Goal: Task Accomplishment & Management: Use online tool/utility

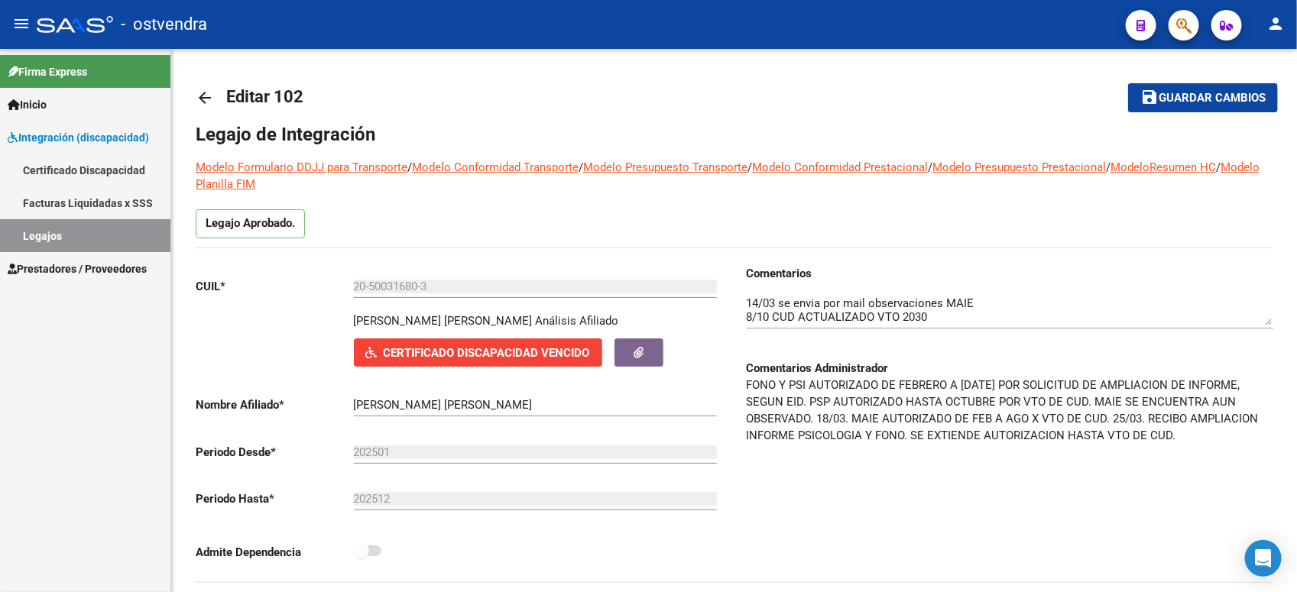
scroll to position [15, 0]
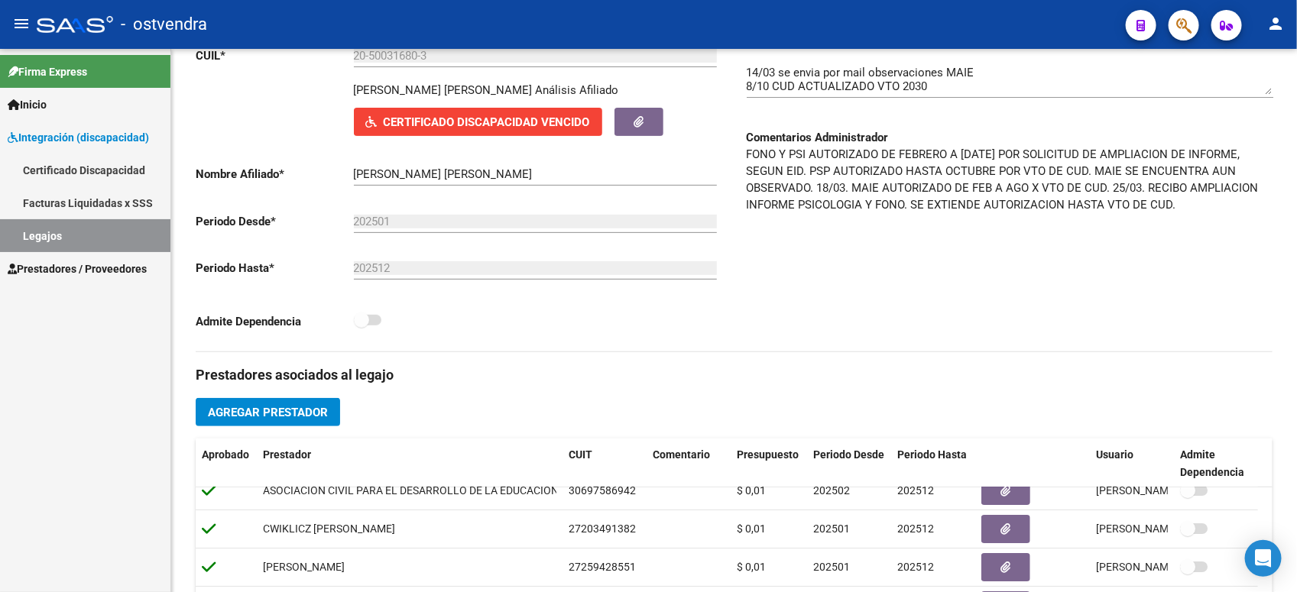
click at [140, 237] on link "Legajos" at bounding box center [85, 235] width 170 height 33
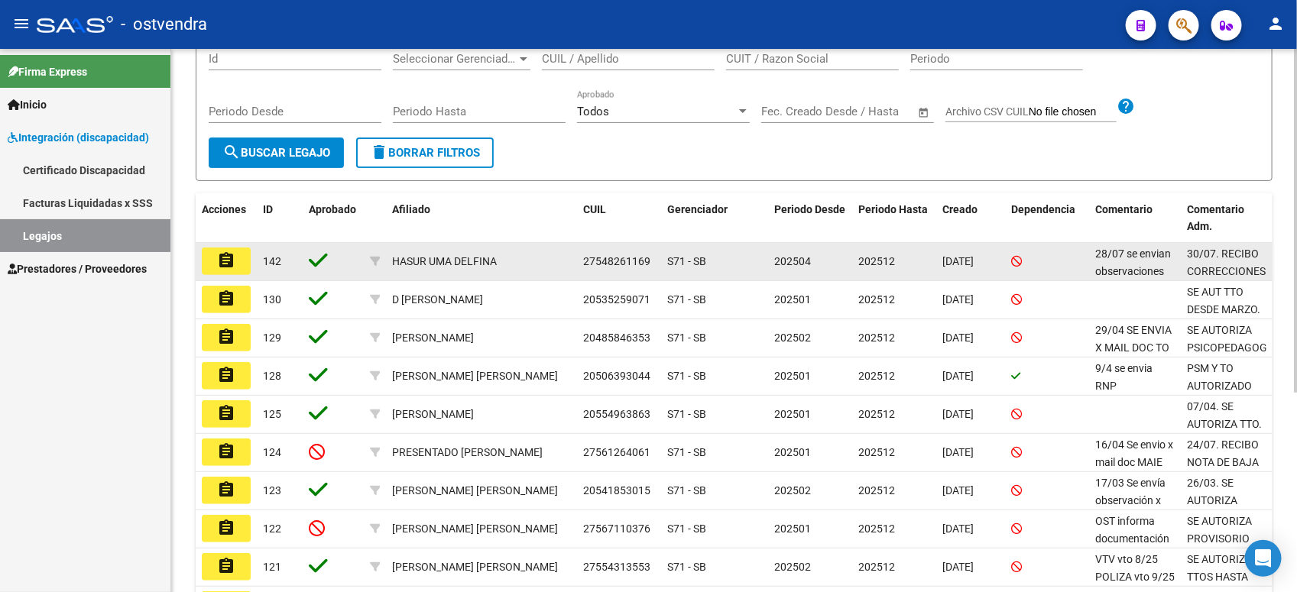
scroll to position [287, 0]
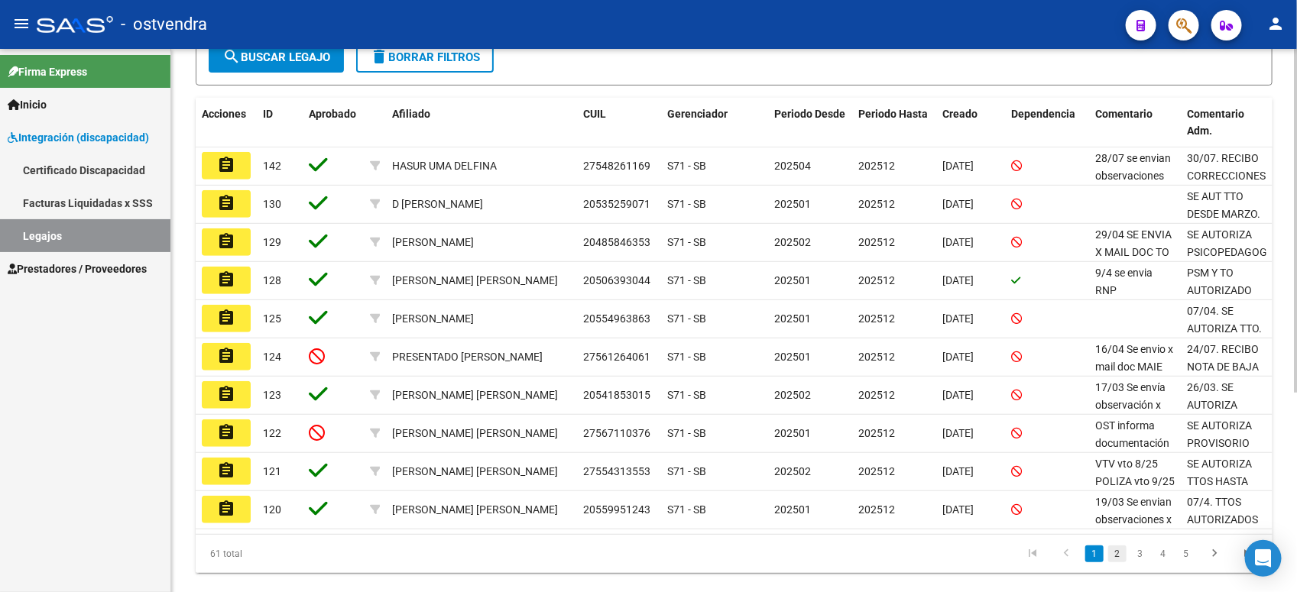
click at [1114, 556] on link "2" at bounding box center [1117, 554] width 18 height 17
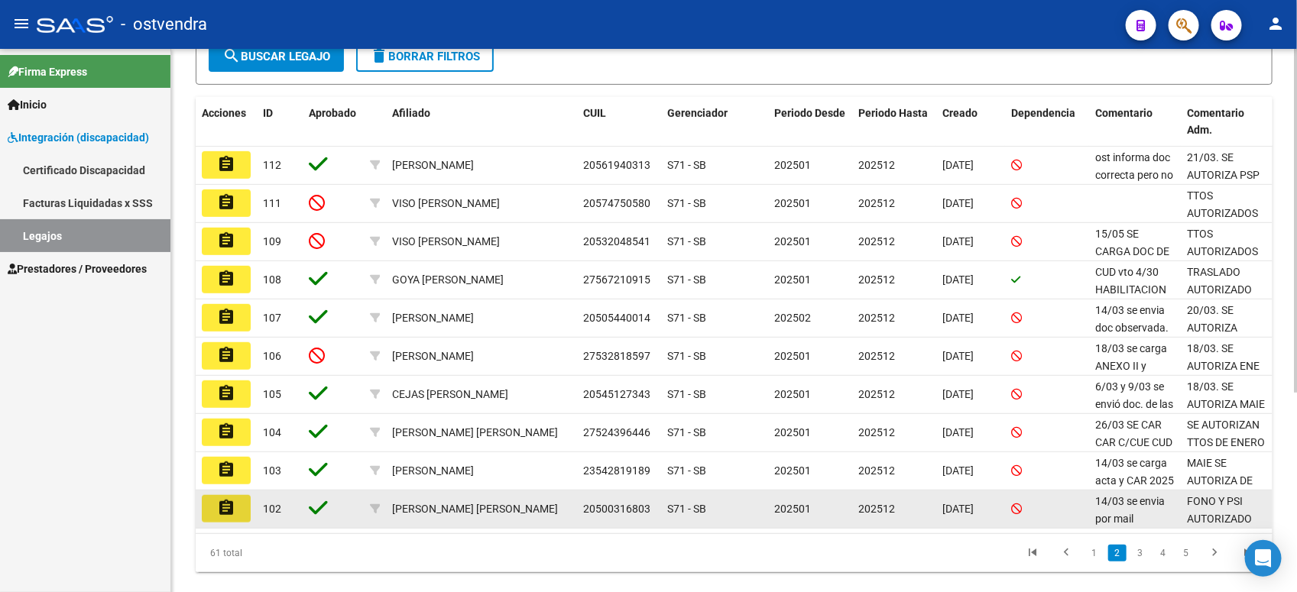
click at [235, 504] on button "assignment" at bounding box center [226, 509] width 49 height 28
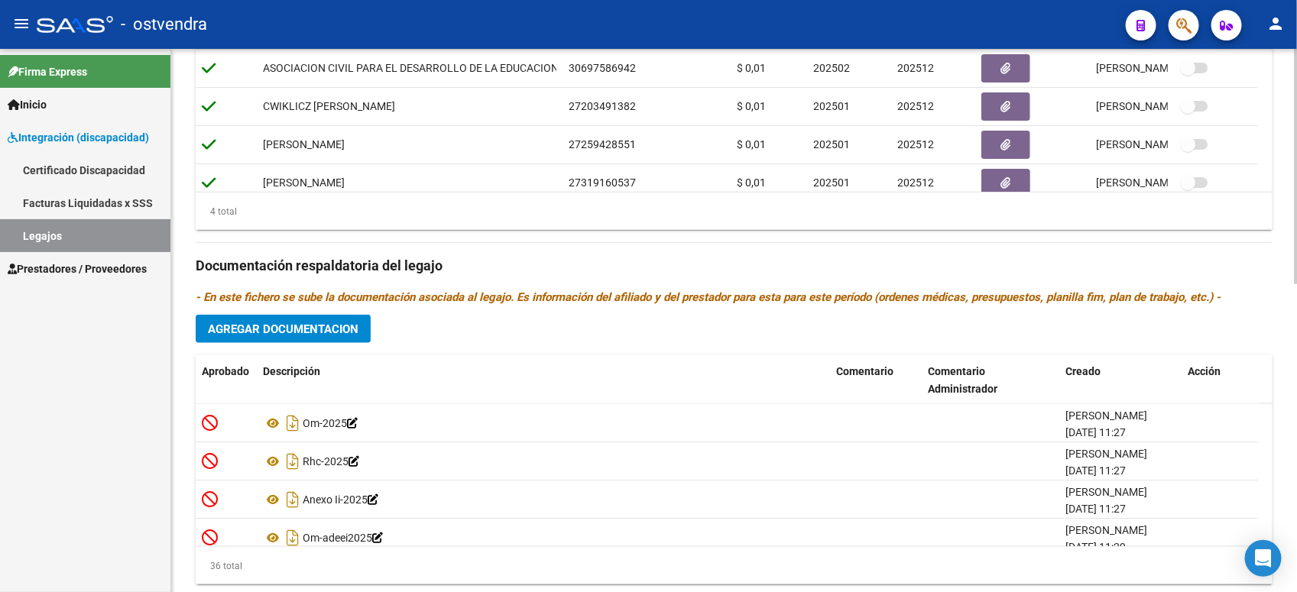
scroll to position [709, 0]
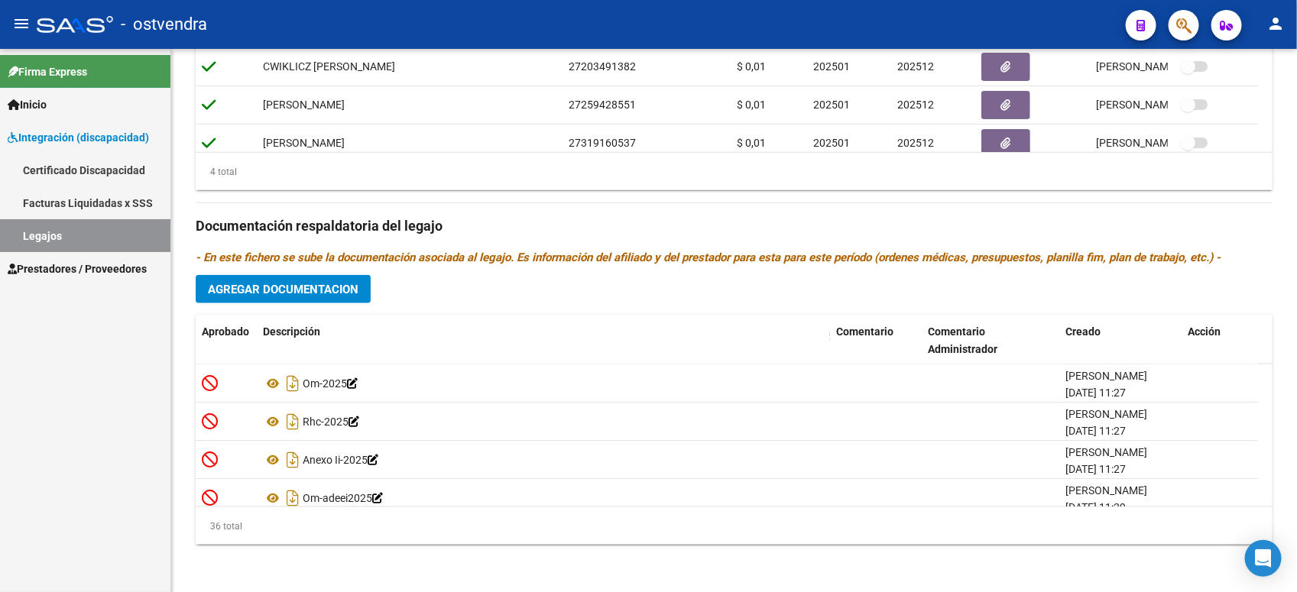
click at [104, 271] on span "Prestadores / Proveedores" at bounding box center [77, 269] width 139 height 17
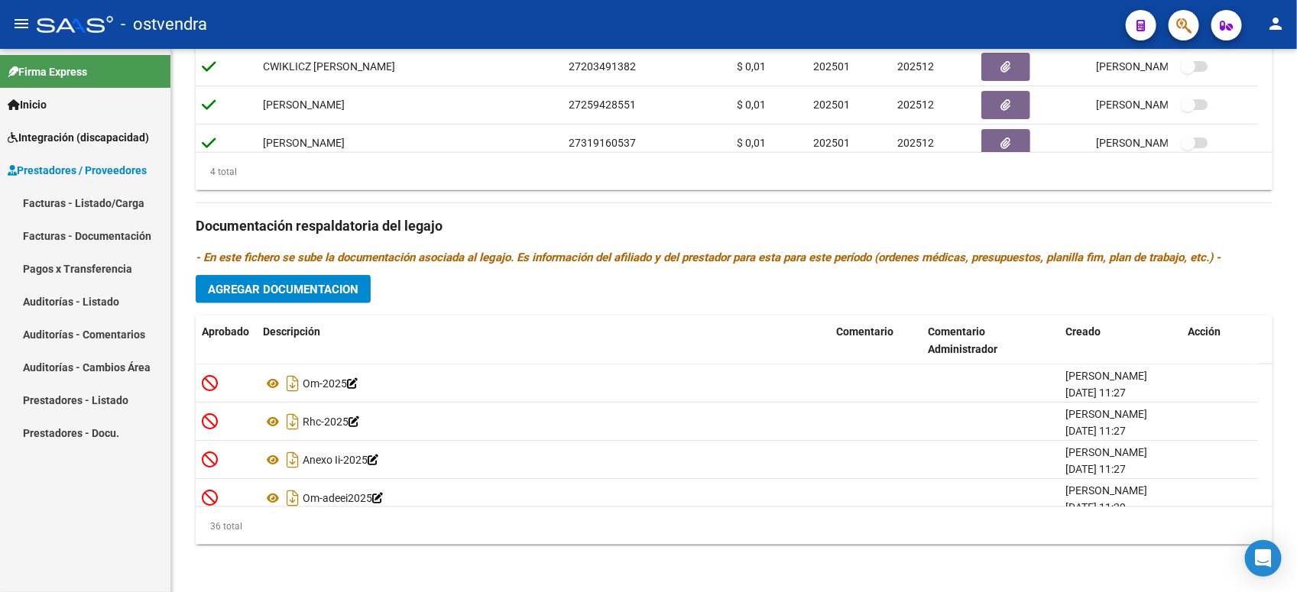
click at [132, 210] on link "Facturas - Listado/Carga" at bounding box center [85, 202] width 170 height 33
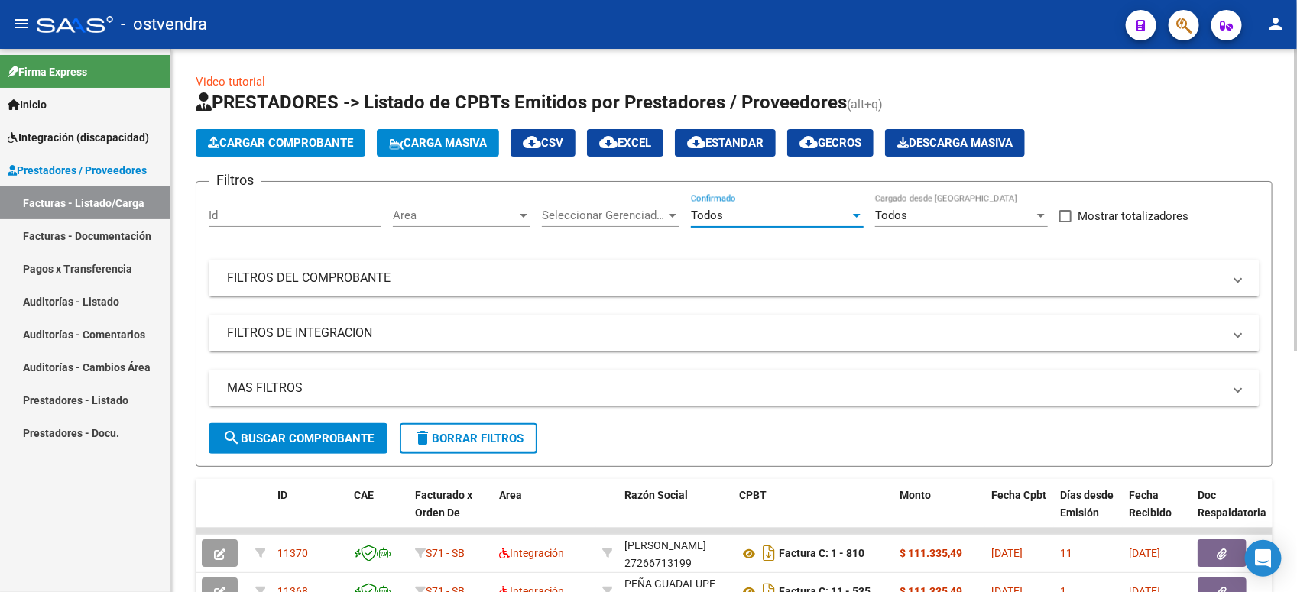
click at [793, 210] on div "Todos" at bounding box center [770, 216] width 159 height 14
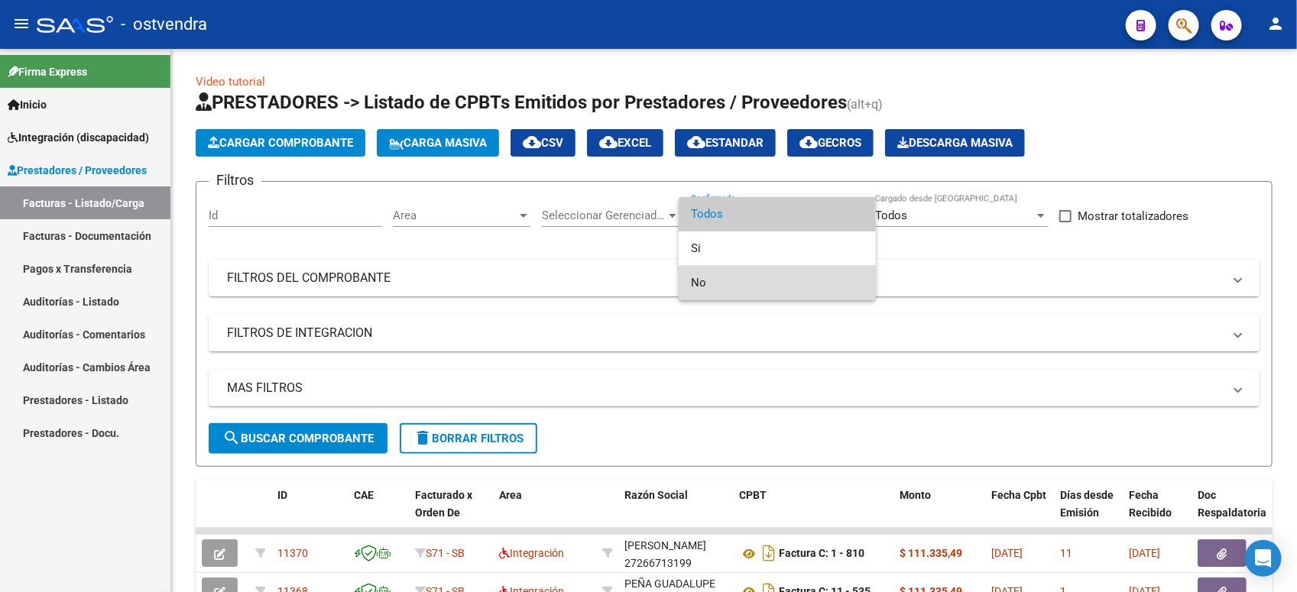
click at [782, 279] on span "No" at bounding box center [777, 283] width 173 height 34
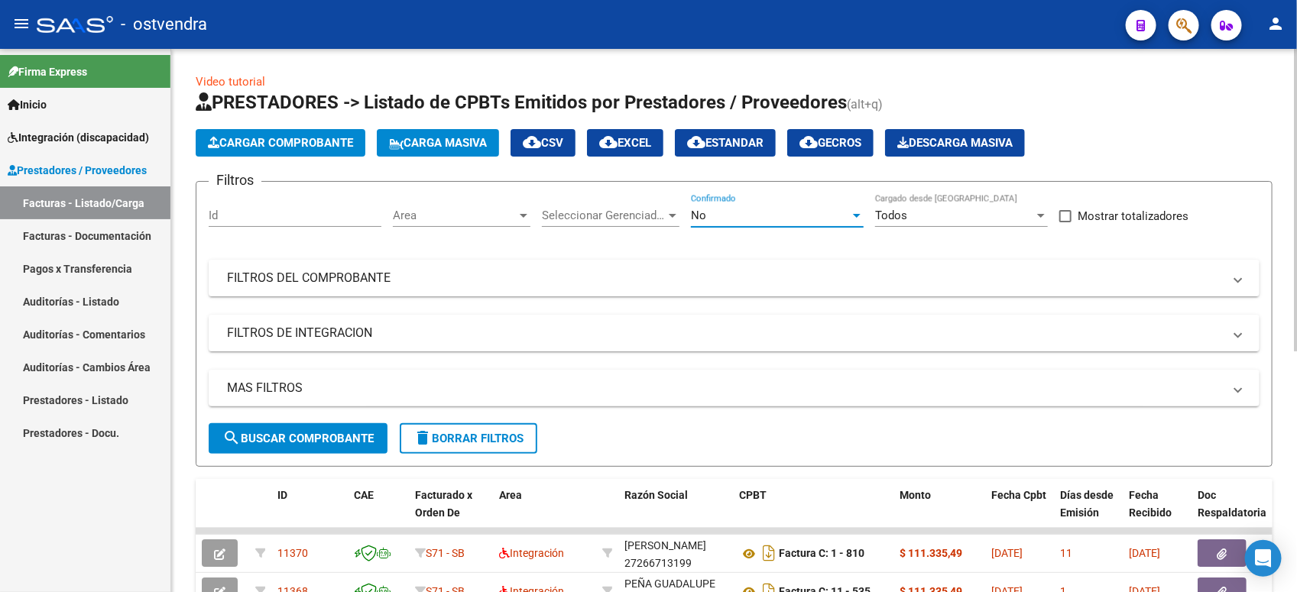
click at [333, 436] on span "search Buscar Comprobante" at bounding box center [297, 439] width 151 height 14
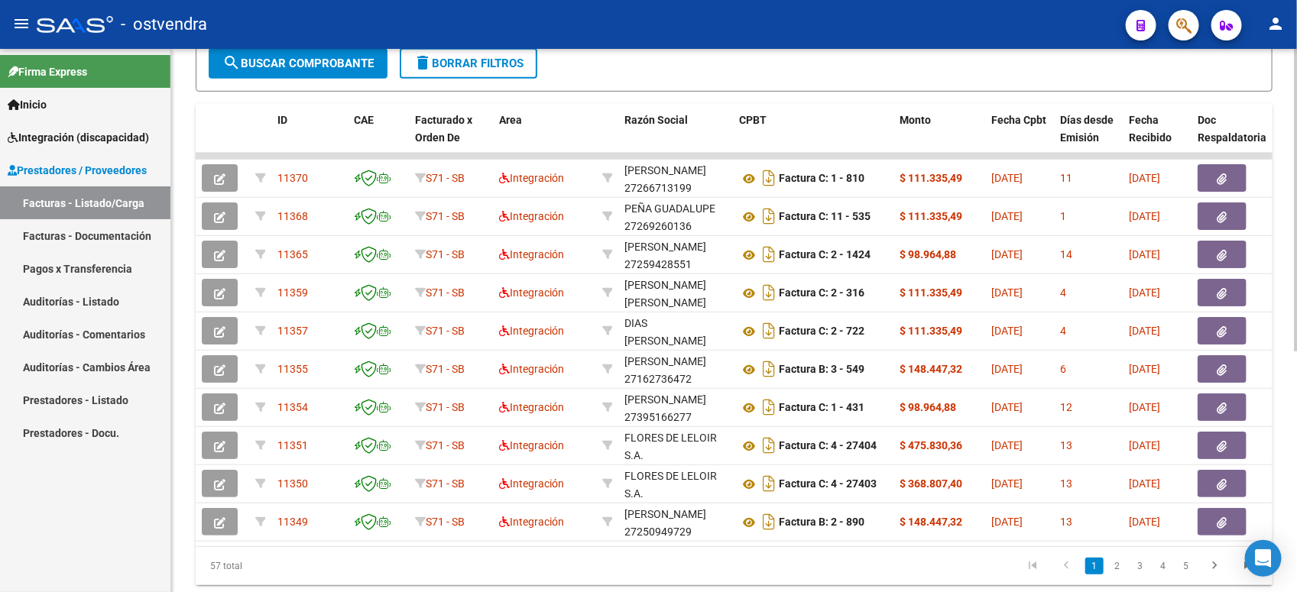
scroll to position [377, 0]
click at [1296, 447] on html "menu - ostvendra person Firma Express Inicio Instructivos Contacto OS Integraci…" at bounding box center [648, 296] width 1297 height 592
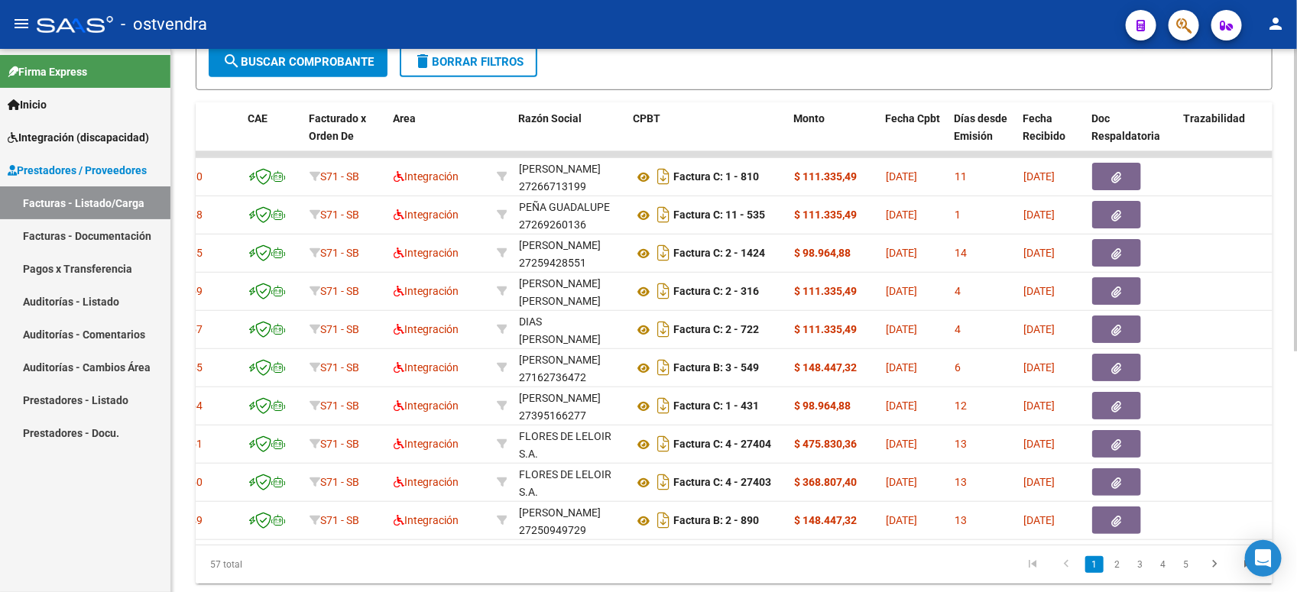
scroll to position [387, 0]
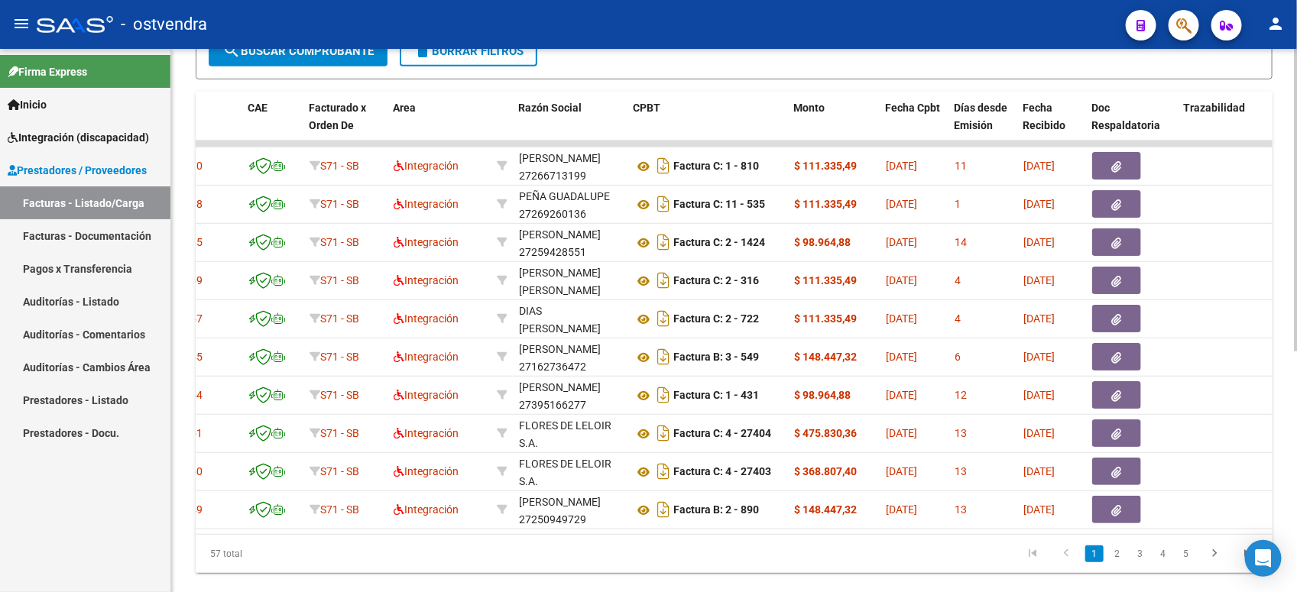
click at [1296, 345] on html "menu - ostvendra person Firma Express Inicio Instructivos Contacto OS Integraci…" at bounding box center [648, 296] width 1297 height 592
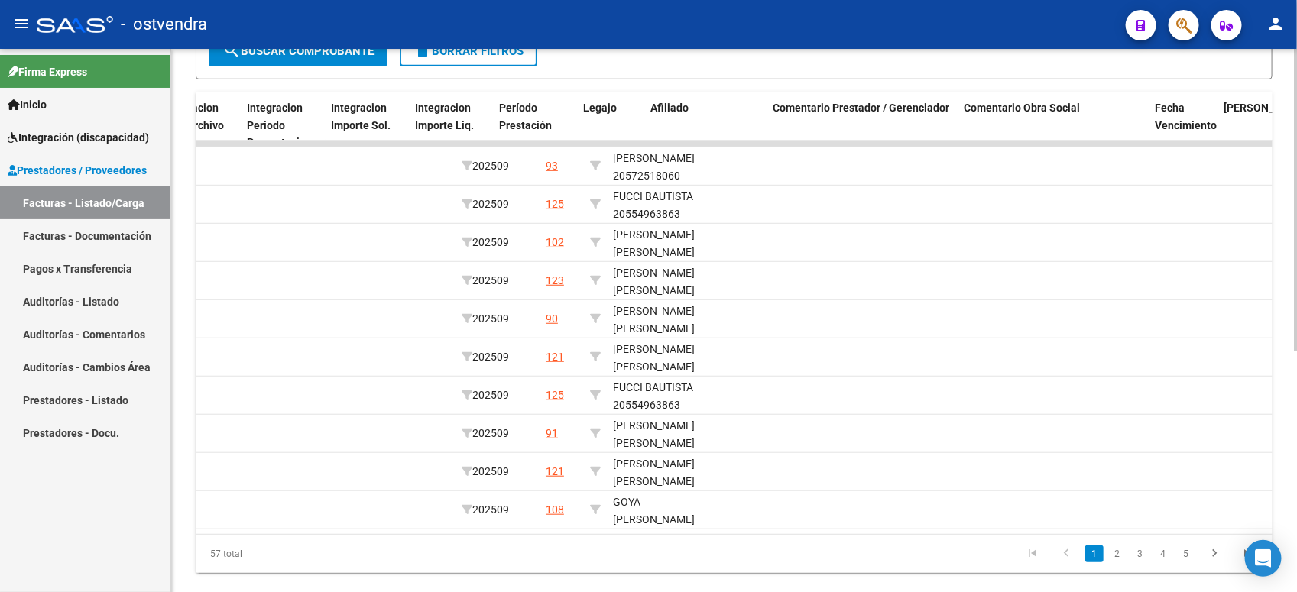
scroll to position [0, 1978]
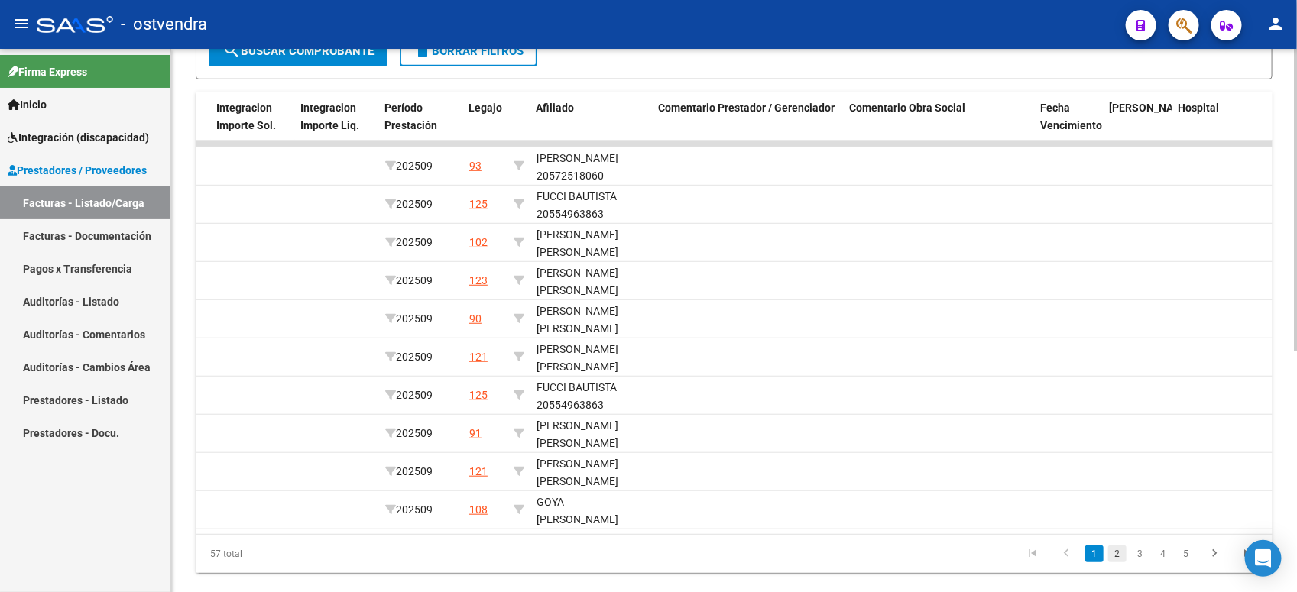
click at [1122, 563] on link "2" at bounding box center [1117, 554] width 18 height 17
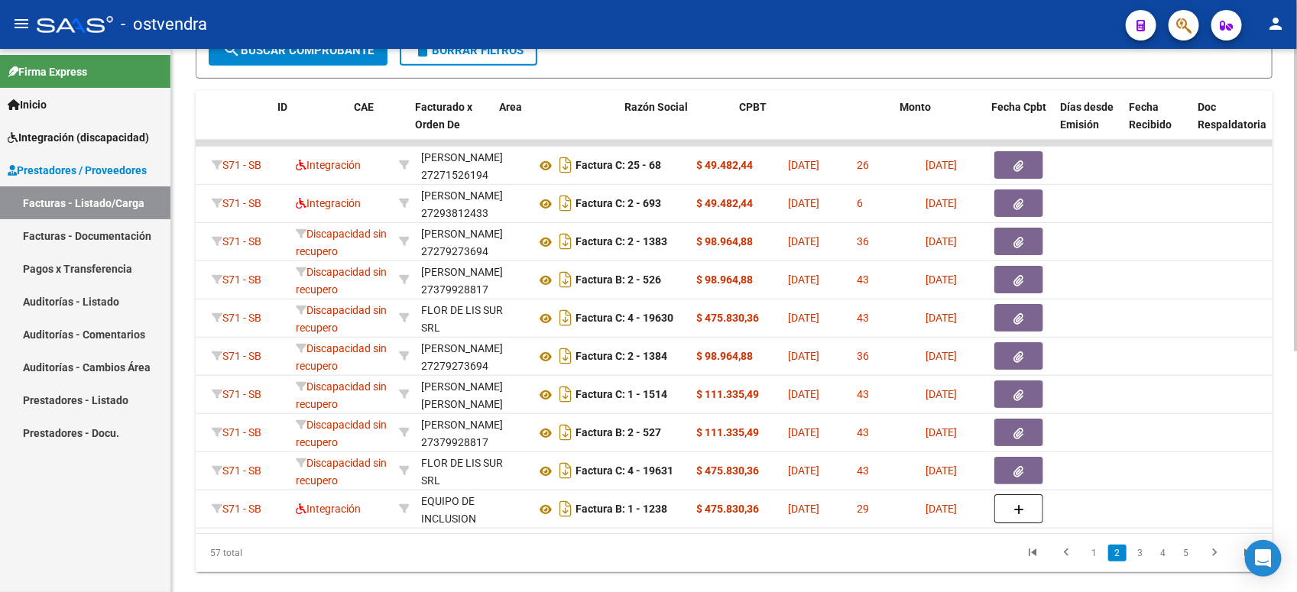
scroll to position [0, 0]
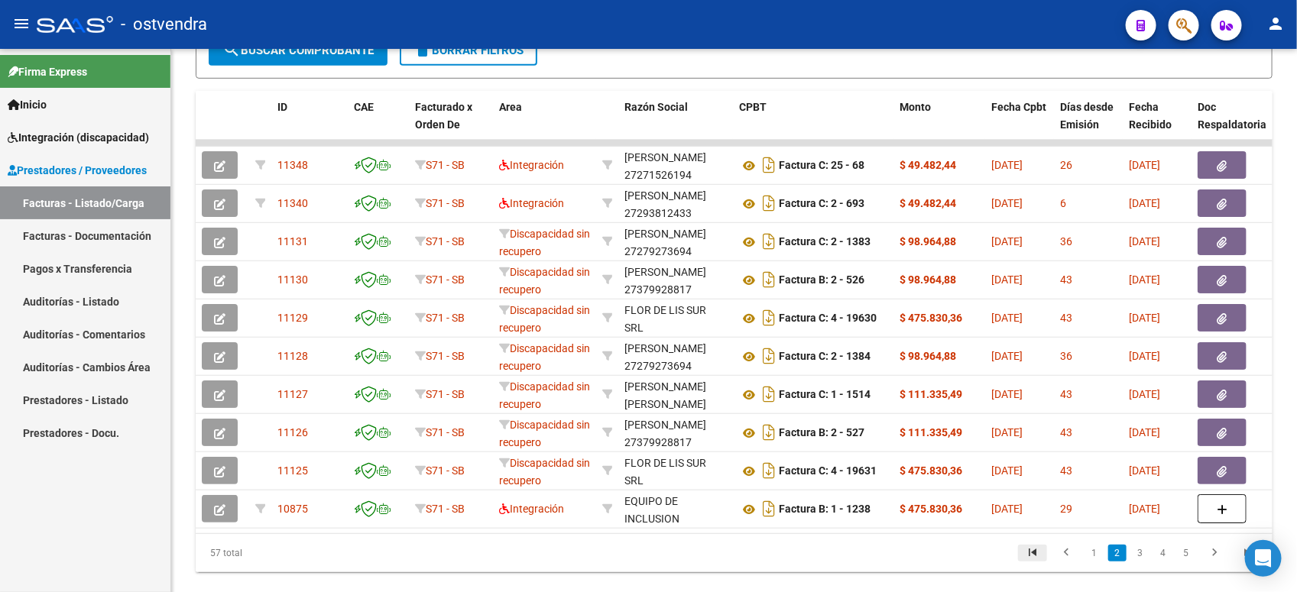
click at [1041, 564] on icon "go to first page" at bounding box center [1033, 555] width 20 height 18
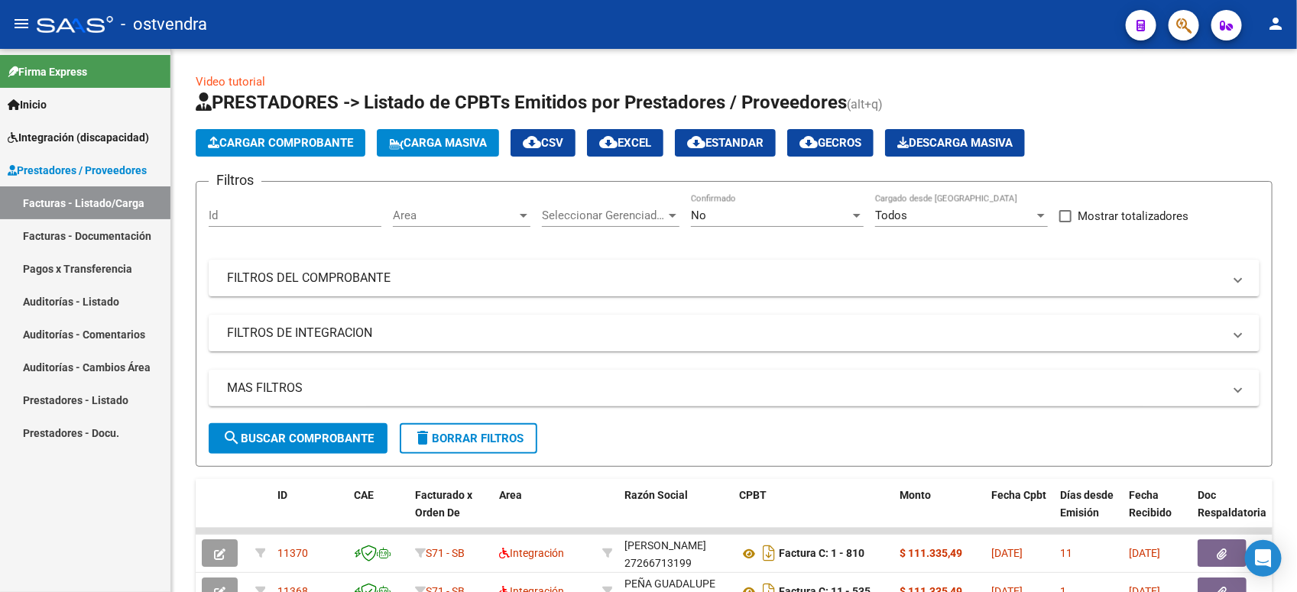
click at [142, 201] on link "Facturas - Listado/Carga" at bounding box center [85, 202] width 170 height 33
